Goal: Check status: Check status

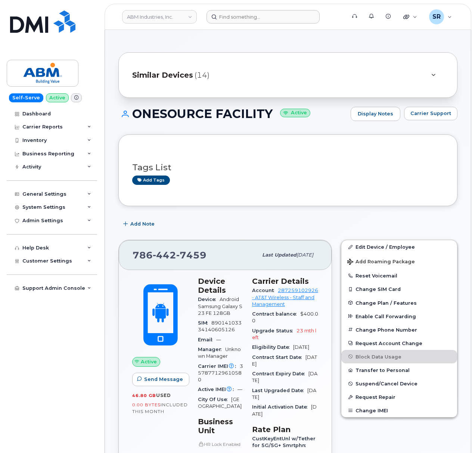
scroll to position [99, 0]
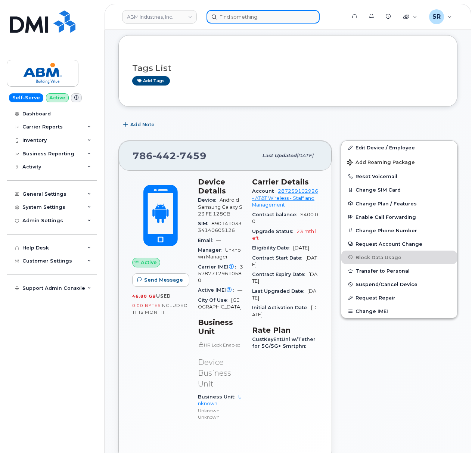
click at [269, 19] on input at bounding box center [262, 16] width 113 height 13
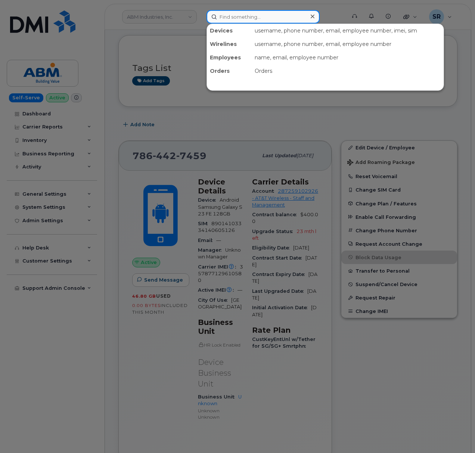
paste input "[PERSON_NAME]"
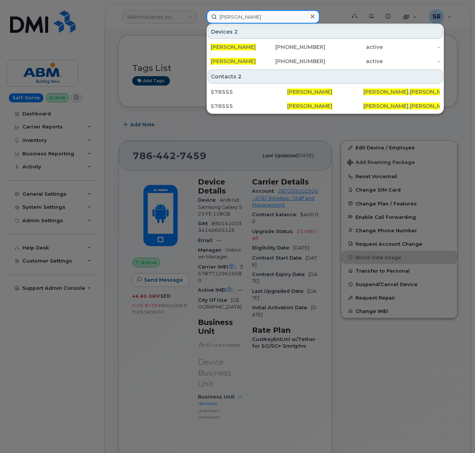
click at [271, 15] on input "Elyse Hostetler" at bounding box center [262, 16] width 113 height 13
click at [273, 16] on input "Elyse Hostetler" at bounding box center [262, 16] width 113 height 13
paste input "299971"
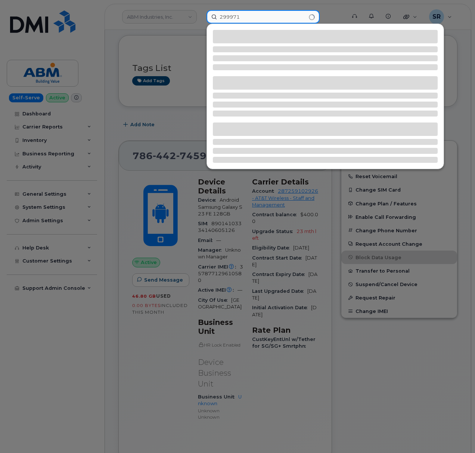
type input "299971"
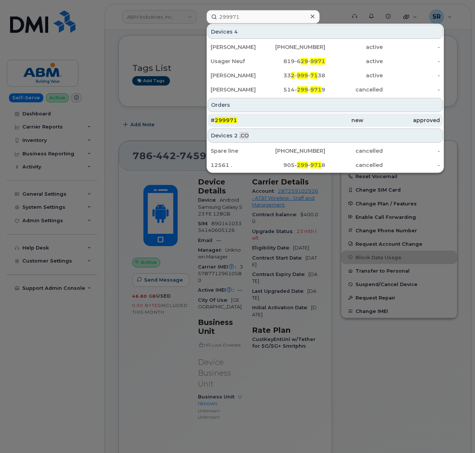
click at [265, 117] on div "# 299971" at bounding box center [248, 119] width 76 height 7
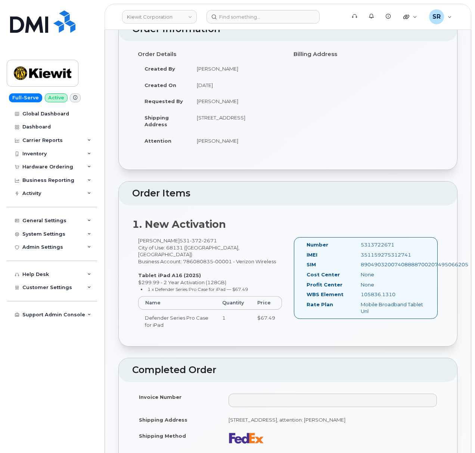
scroll to position [99, 0]
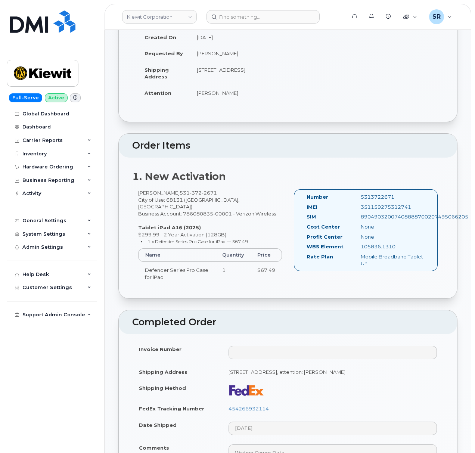
drag, startPoint x: 146, startPoint y: 194, endPoint x: 172, endPoint y: 191, distance: 26.0
click at [172, 191] on div "Elyse Hostetler 531 372 2671 City of Use: 68131 (Omaha, NE) Business Account: 7…" at bounding box center [210, 240] width 156 height 102
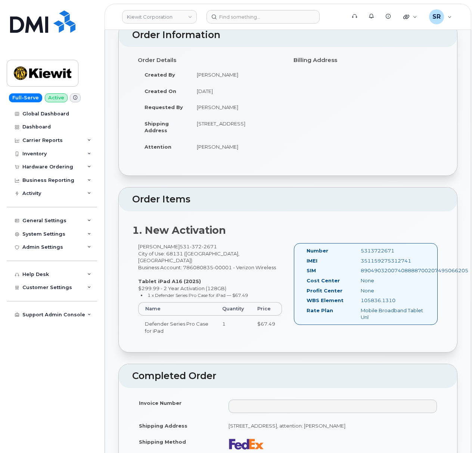
scroll to position [0, 0]
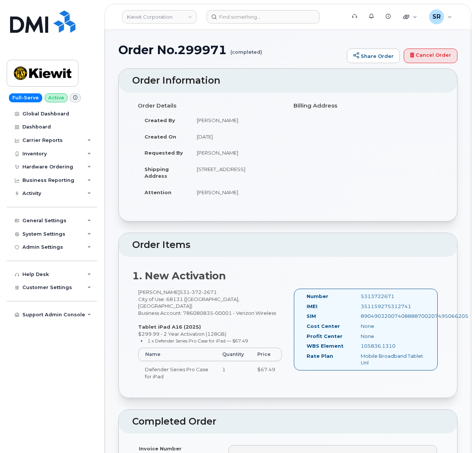
drag, startPoint x: 137, startPoint y: 292, endPoint x: 176, endPoint y: 291, distance: 39.9
click at [176, 291] on div "Elyse Hostetler 531 372 2671 City of Use: 68131 (Omaha, NE) Business Account: 7…" at bounding box center [210, 339] width 156 height 102
copy div "Elyse Hostetler"
drag, startPoint x: 151, startPoint y: 319, endPoint x: 203, endPoint y: 320, distance: 51.5
click at [203, 320] on div "Elyse Hostetler 531 372 2671 City of Use: 68131 (Omaha, NE) Business Account: 7…" at bounding box center [210, 339] width 156 height 102
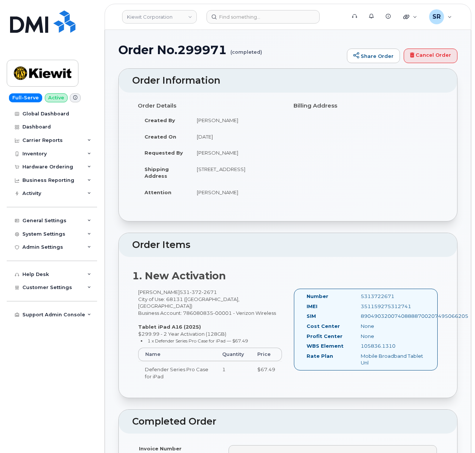
copy strong "Tablet iPad A16 (2025)"
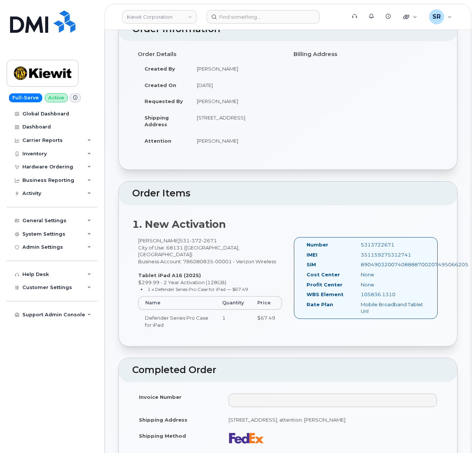
scroll to position [199, 0]
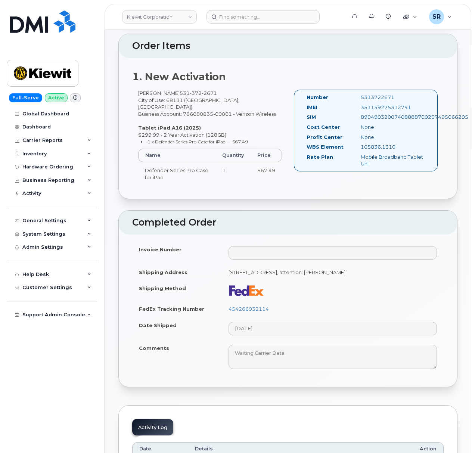
click at [209, 310] on td "FedEx Tracking Number" at bounding box center [177, 308] width 90 height 16
drag, startPoint x: 289, startPoint y: 308, endPoint x: 227, endPoint y: 314, distance: 63.0
click at [227, 314] on td "454266932114" at bounding box center [333, 308] width 222 height 16
copy link "454266932114"
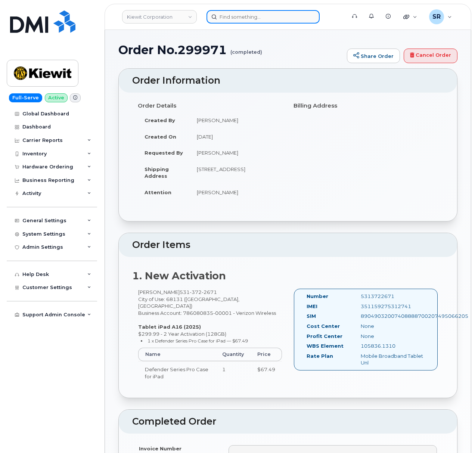
click at [227, 14] on input at bounding box center [262, 16] width 113 height 13
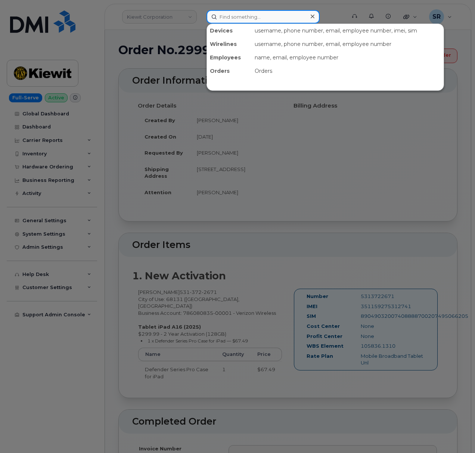
paste input "299973"
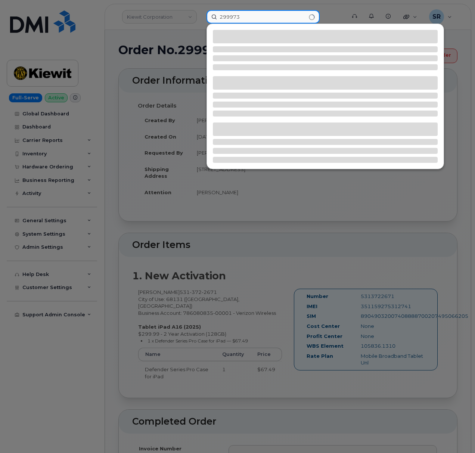
type input "299973"
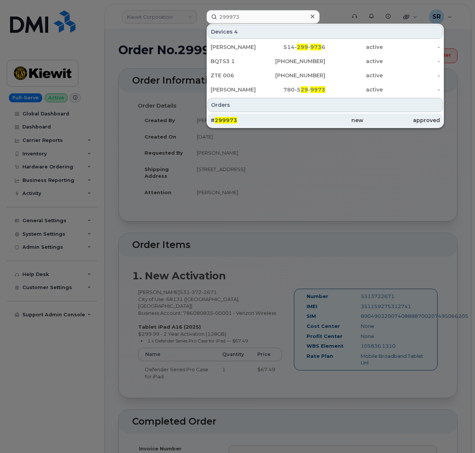
click at [233, 116] on div "# 299973" at bounding box center [248, 119] width 76 height 13
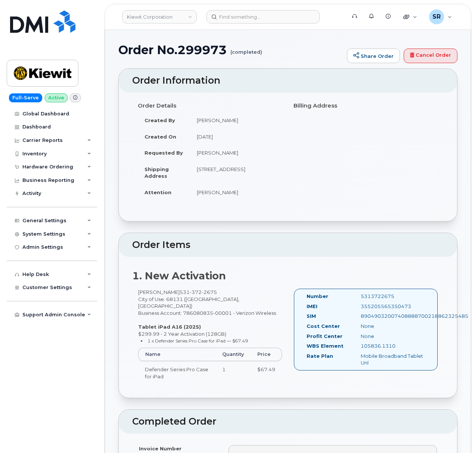
scroll to position [149, 0]
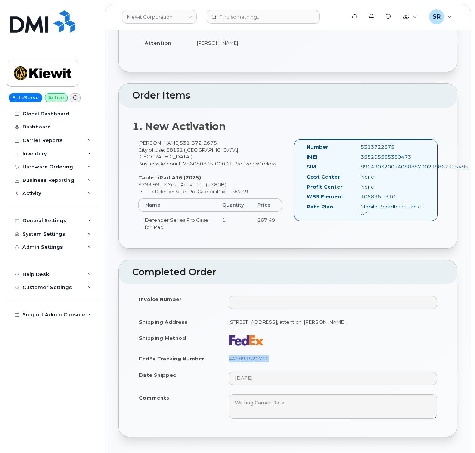
drag, startPoint x: 226, startPoint y: 354, endPoint x: 278, endPoint y: 358, distance: 52.0
click at [278, 358] on td "446891520760" at bounding box center [333, 358] width 222 height 16
copy link "446891520760"
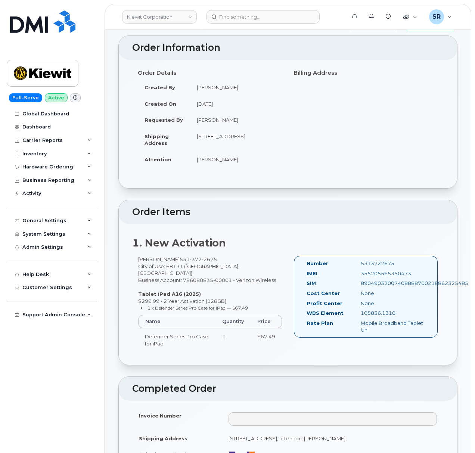
scroll to position [50, 0]
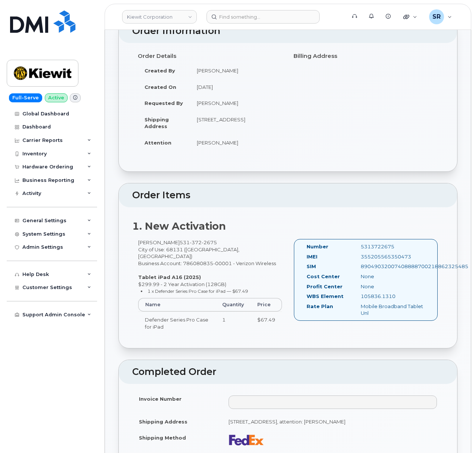
drag, startPoint x: 135, startPoint y: 242, endPoint x: 175, endPoint y: 245, distance: 40.8
click at [175, 245] on div "Jeremy Mckern 531 372 2675 City of Use: 68131 (Omaha, NE) Business Account: 786…" at bounding box center [210, 290] width 156 height 102
copy div "[PERSON_NAME]"
drag, startPoint x: 137, startPoint y: 274, endPoint x: 197, endPoint y: 269, distance: 61.0
click at [197, 269] on div "Jeremy Mckern 531 372 2675 City of Use: 68131 (Omaha, NE) Business Account: 786…" at bounding box center [210, 290] width 156 height 102
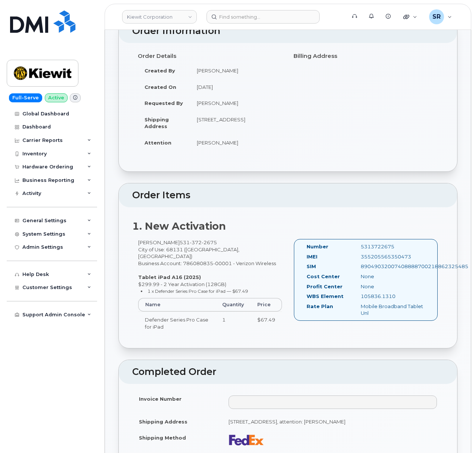
copy strong "Tablet iPad A16 (2025)"
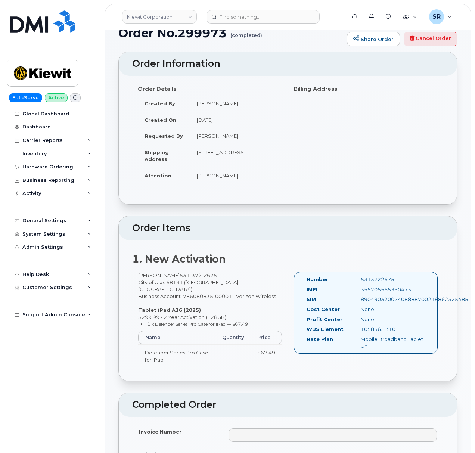
scroll to position [0, 0]
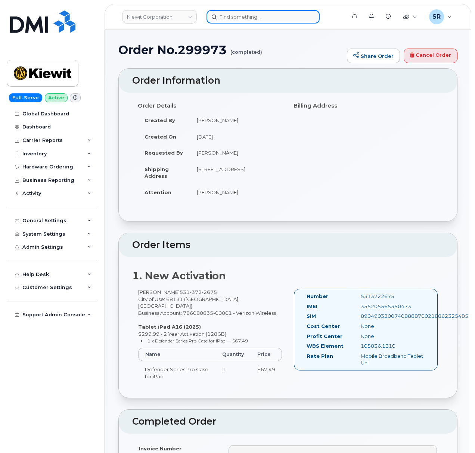
click at [234, 19] on input at bounding box center [262, 16] width 113 height 13
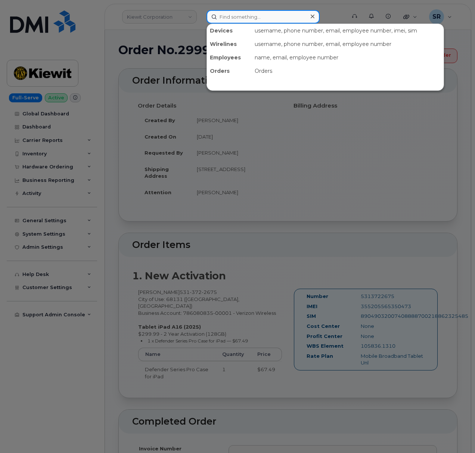
paste input "299977"
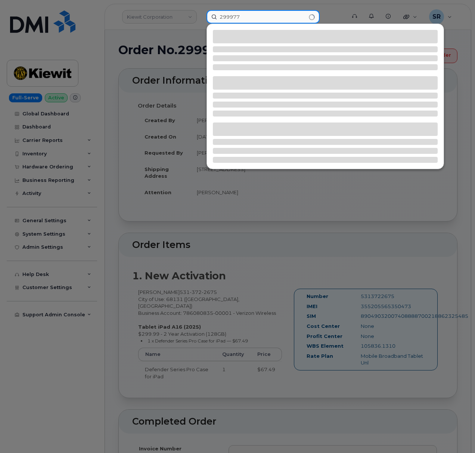
type input "299977"
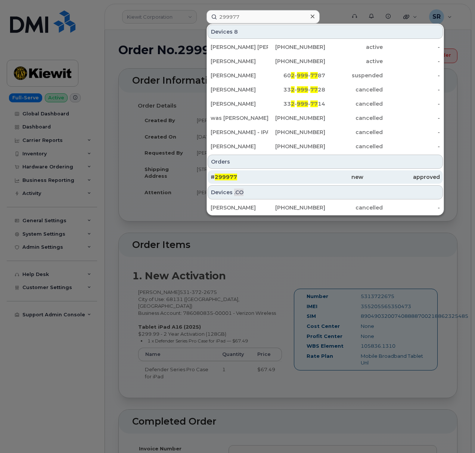
click at [267, 181] on div "# 299977" at bounding box center [248, 176] width 76 height 13
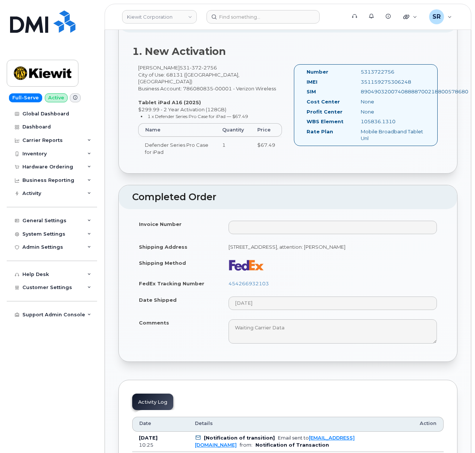
scroll to position [248, 0]
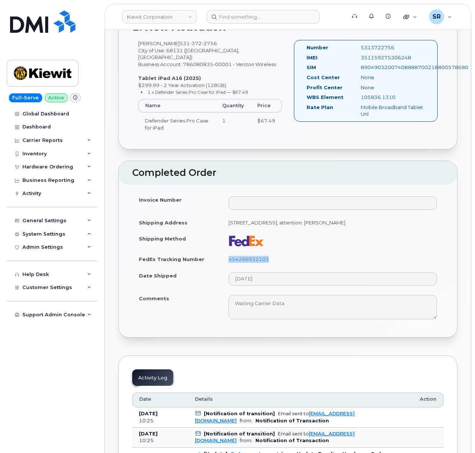
drag, startPoint x: 225, startPoint y: 254, endPoint x: 275, endPoint y: 257, distance: 50.1
click at [275, 257] on td "454266932103" at bounding box center [333, 259] width 222 height 16
copy link "454266932103"
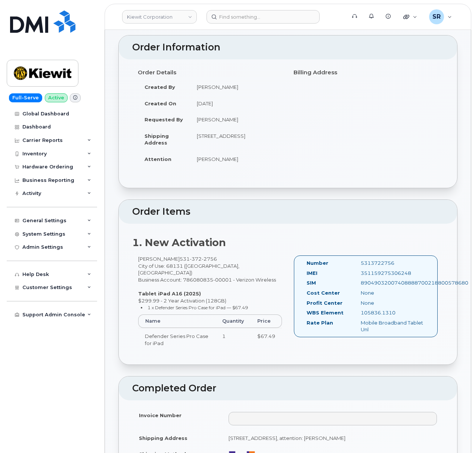
scroll to position [50, 0]
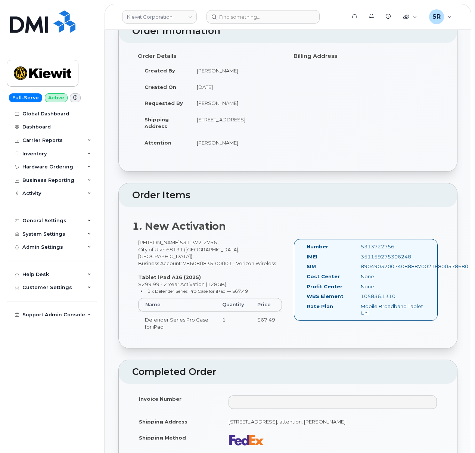
drag, startPoint x: 192, startPoint y: 119, endPoint x: 272, endPoint y: 131, distance: 80.7
click at [272, 131] on td "[STREET_ADDRESS]" at bounding box center [236, 122] width 92 height 23
copy td "[STREET_ADDRESS]"
drag, startPoint x: 137, startPoint y: 243, endPoint x: 175, endPoint y: 242, distance: 38.8
click at [175, 242] on div "[PERSON_NAME] [PHONE_NUMBER] City of Use: 68131 ([GEOGRAPHIC_DATA], [GEOGRAPHIC…" at bounding box center [210, 290] width 156 height 102
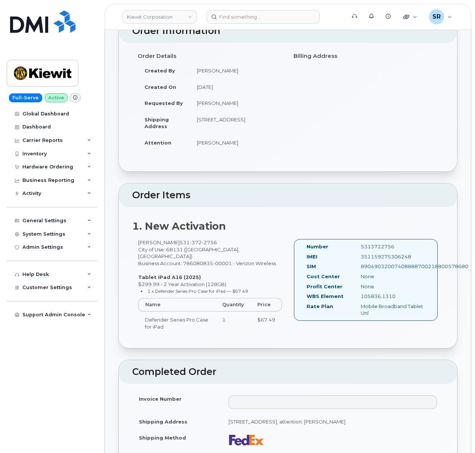
copy div "[PERSON_NAME]"
drag, startPoint x: 136, startPoint y: 269, endPoint x: 199, endPoint y: 269, distance: 63.0
click at [199, 269] on div "[PERSON_NAME] [PHONE_NUMBER] City of Use: 68131 ([GEOGRAPHIC_DATA], [GEOGRAPHIC…" at bounding box center [210, 290] width 156 height 102
copy strong "Tablet iPad A16 (2025)"
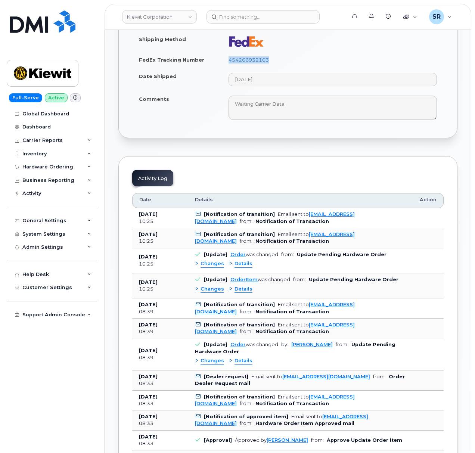
scroll to position [547, 0]
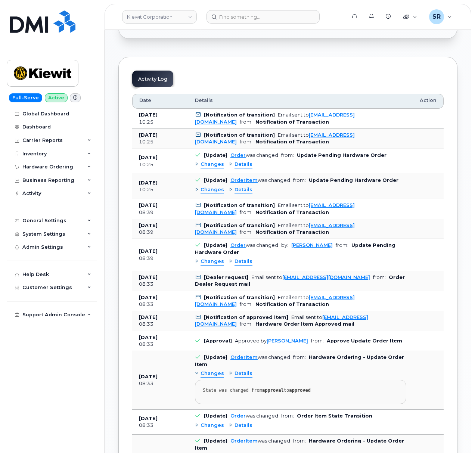
click at [220, 162] on span "Changes" at bounding box center [212, 164] width 24 height 7
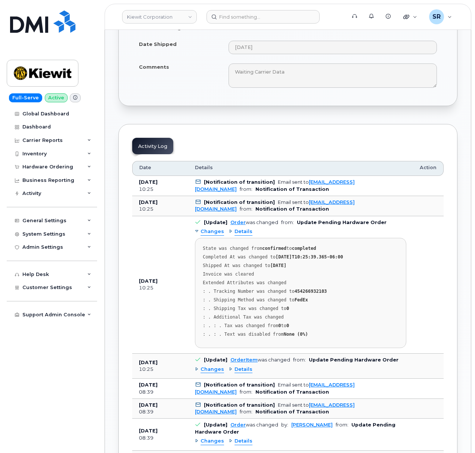
scroll to position [497, 0]
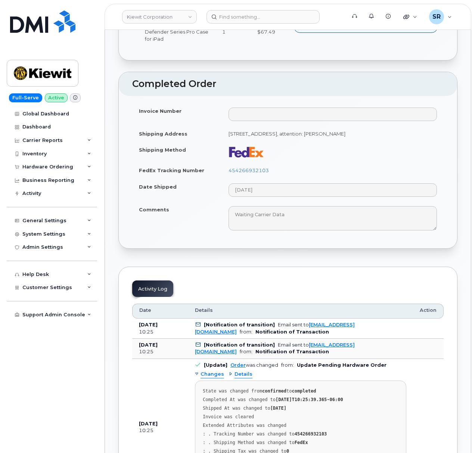
scroll to position [248, 0]
